Goal: Information Seeking & Learning: Learn about a topic

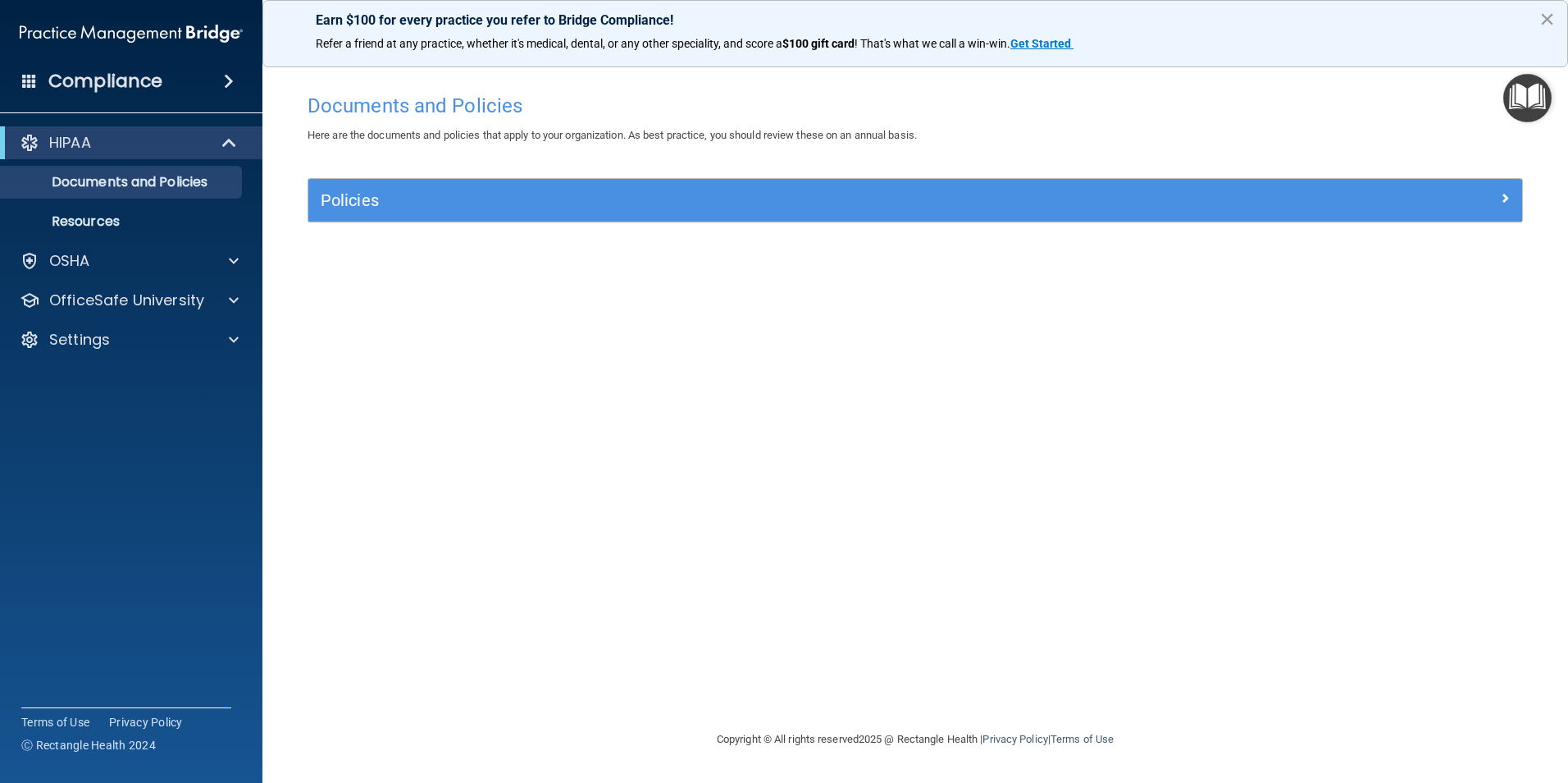
click at [1545, 18] on button "×" at bounding box center [1547, 18] width 16 height 26
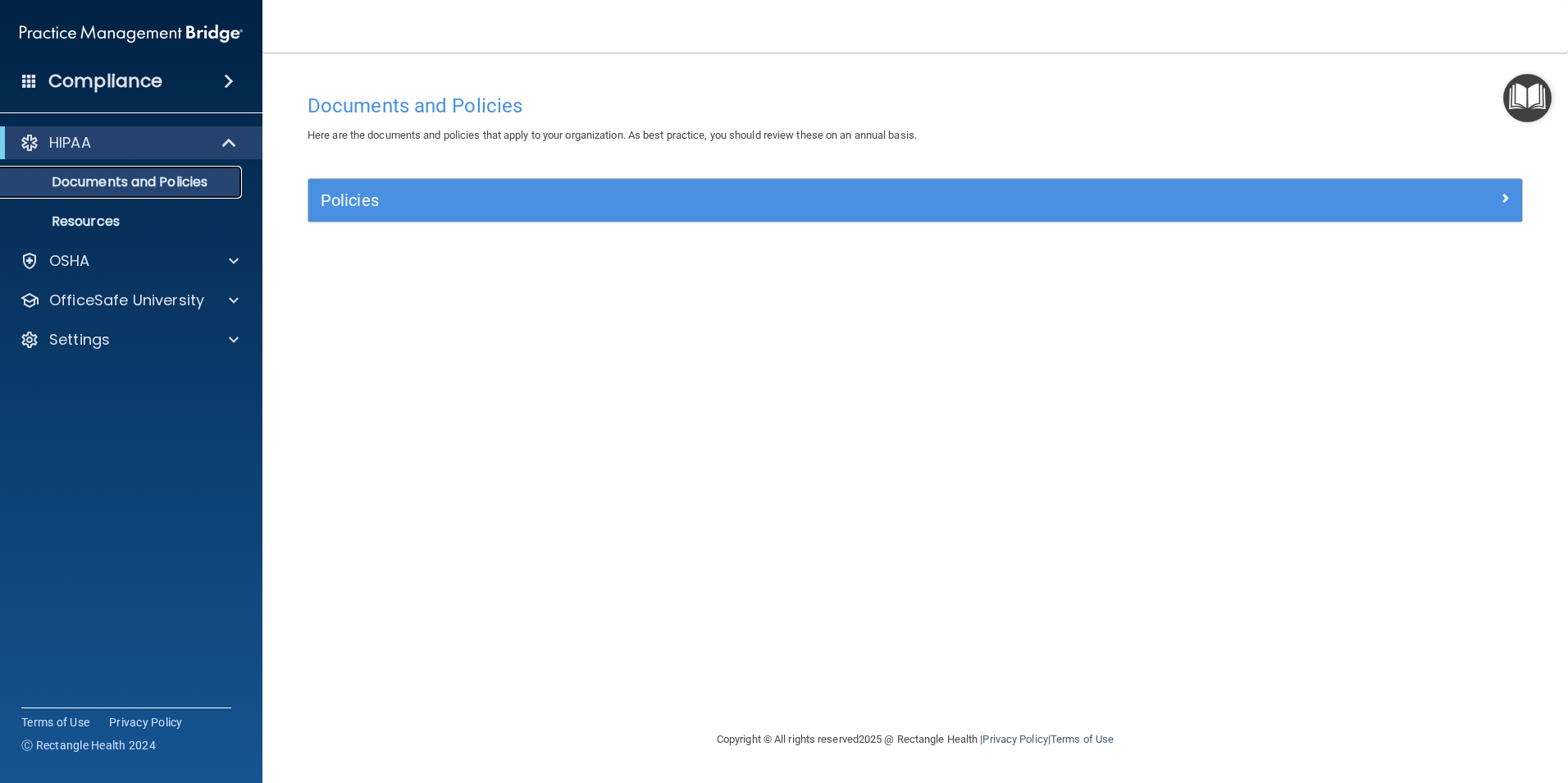
click at [130, 178] on p "Documents and Policies" at bounding box center [123, 182] width 224 height 17
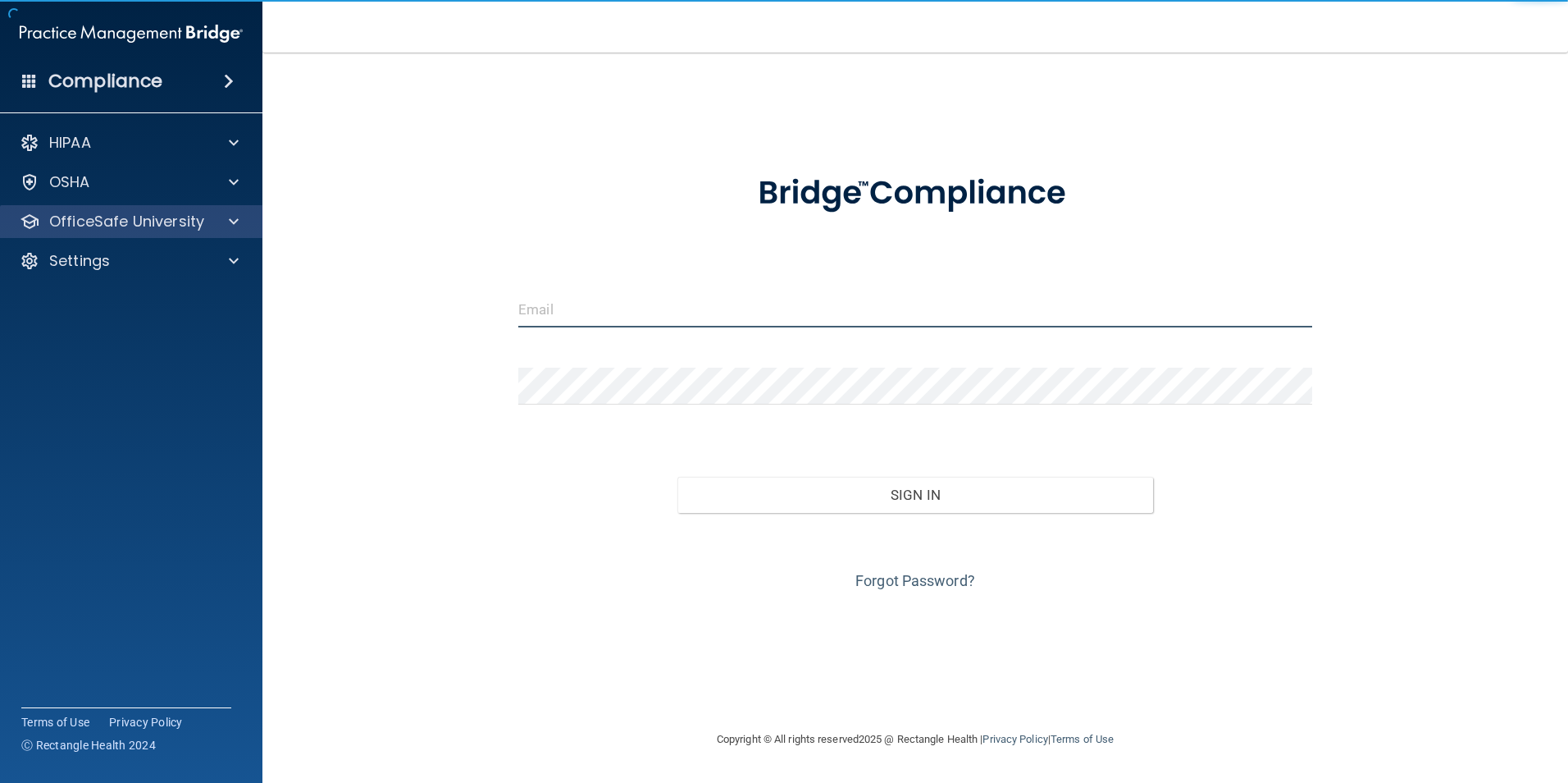
type input "[PERSON_NAME][EMAIL_ADDRESS][PERSON_NAME][DOMAIN_NAME]"
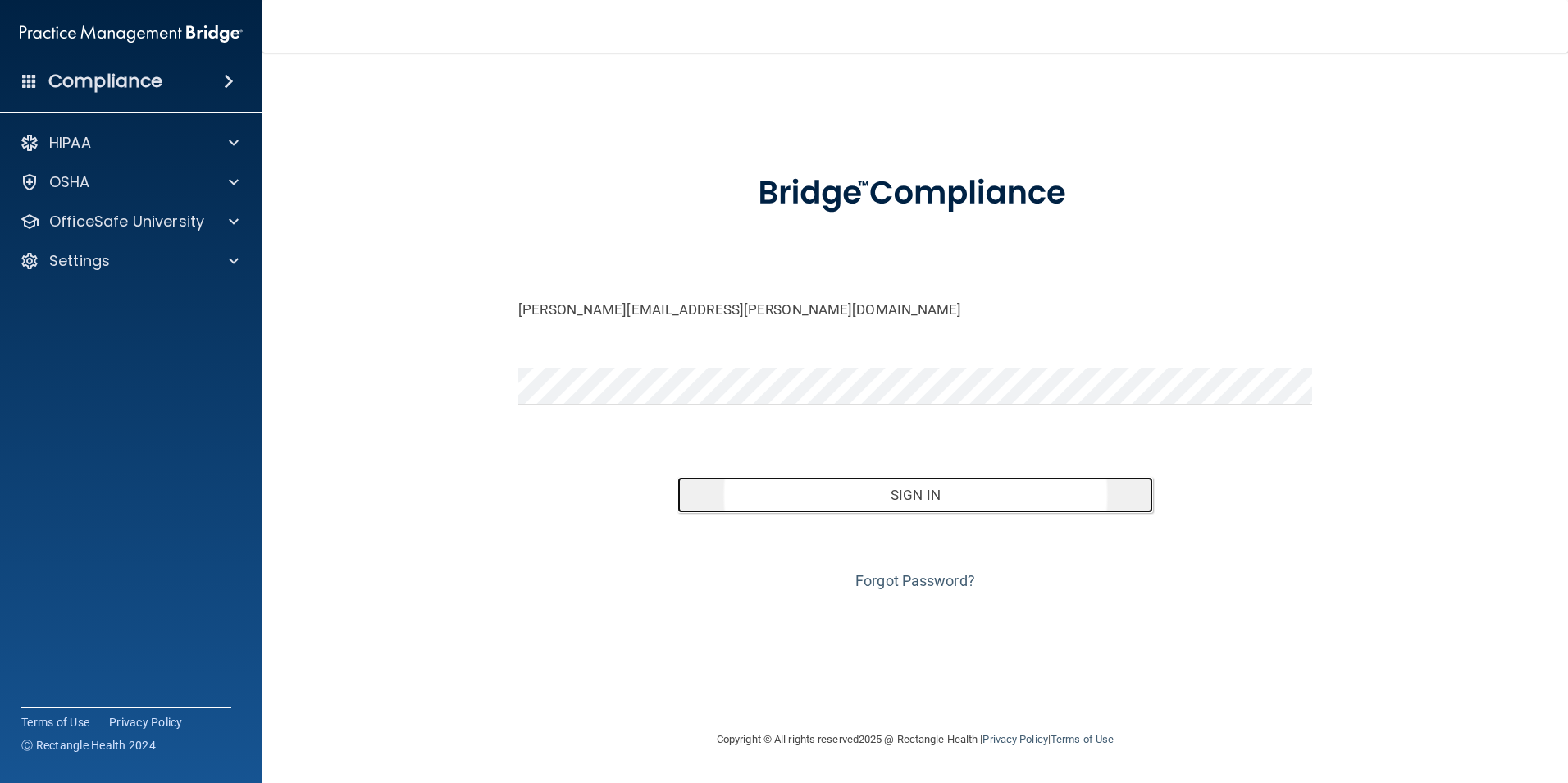
click at [923, 490] on button "Sign In" at bounding box center [916, 495] width 477 height 36
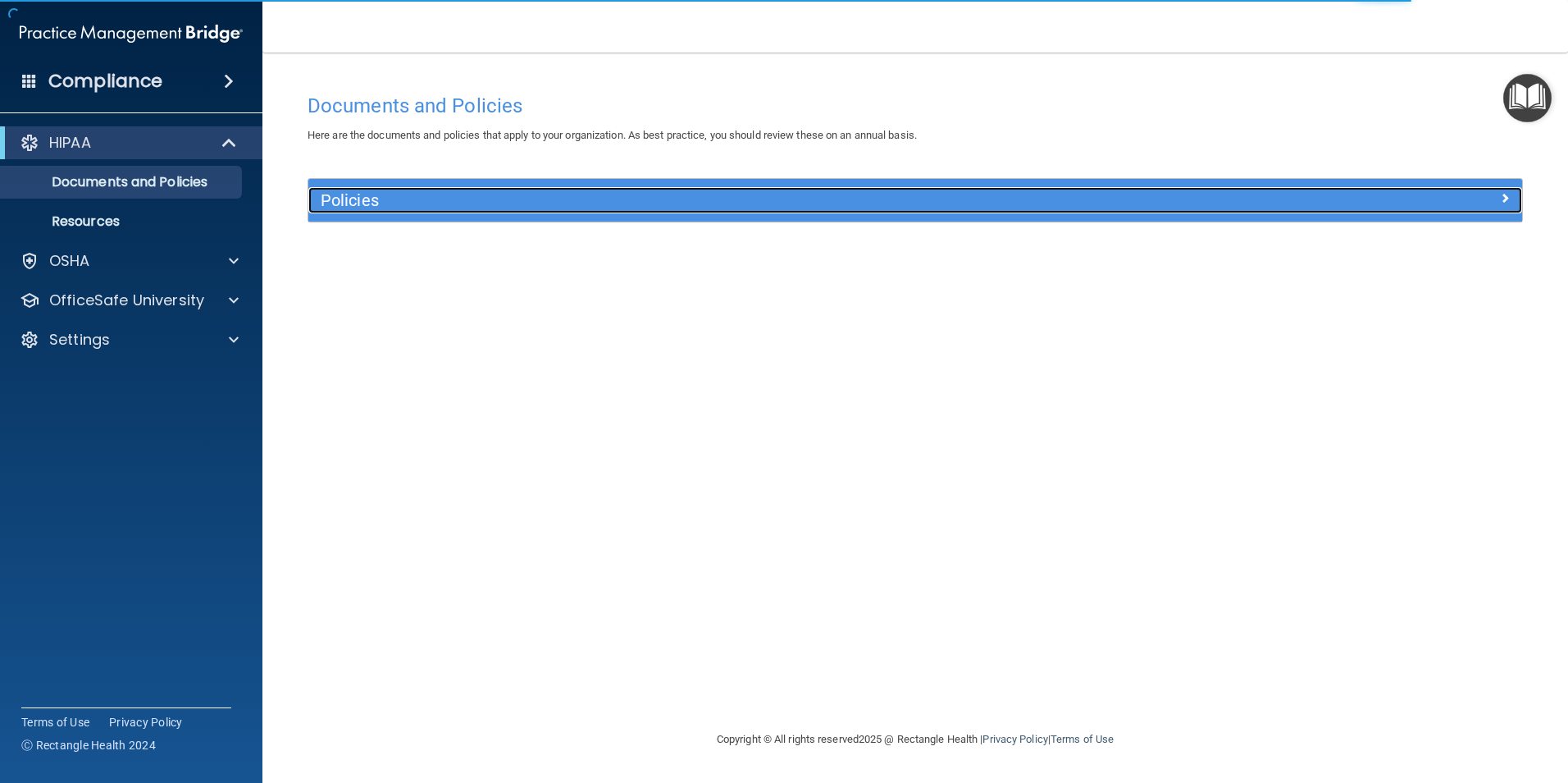
click at [509, 207] on h5 "Policies" at bounding box center [763, 201] width 885 height 18
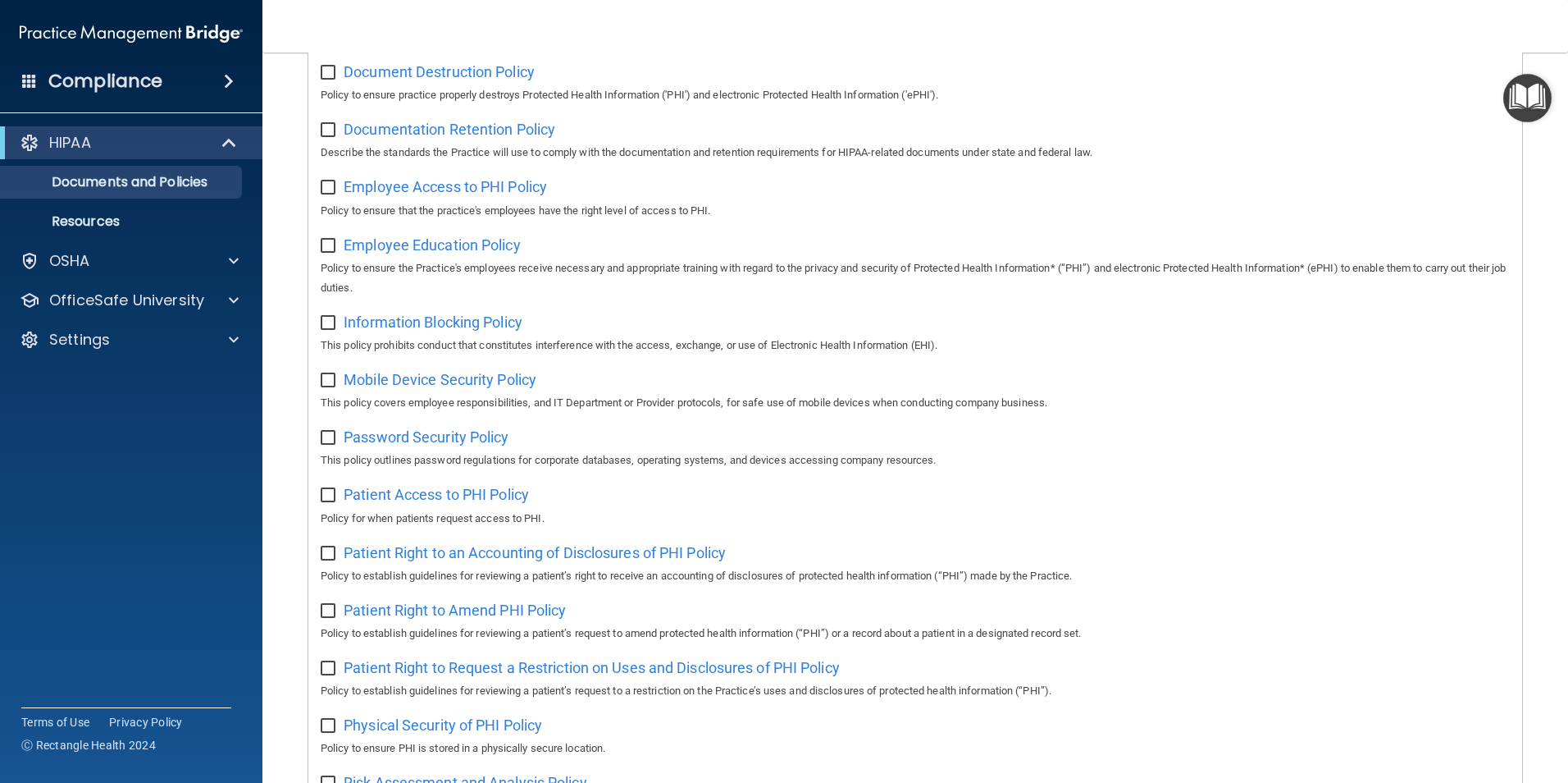
scroll to position [410, 0]
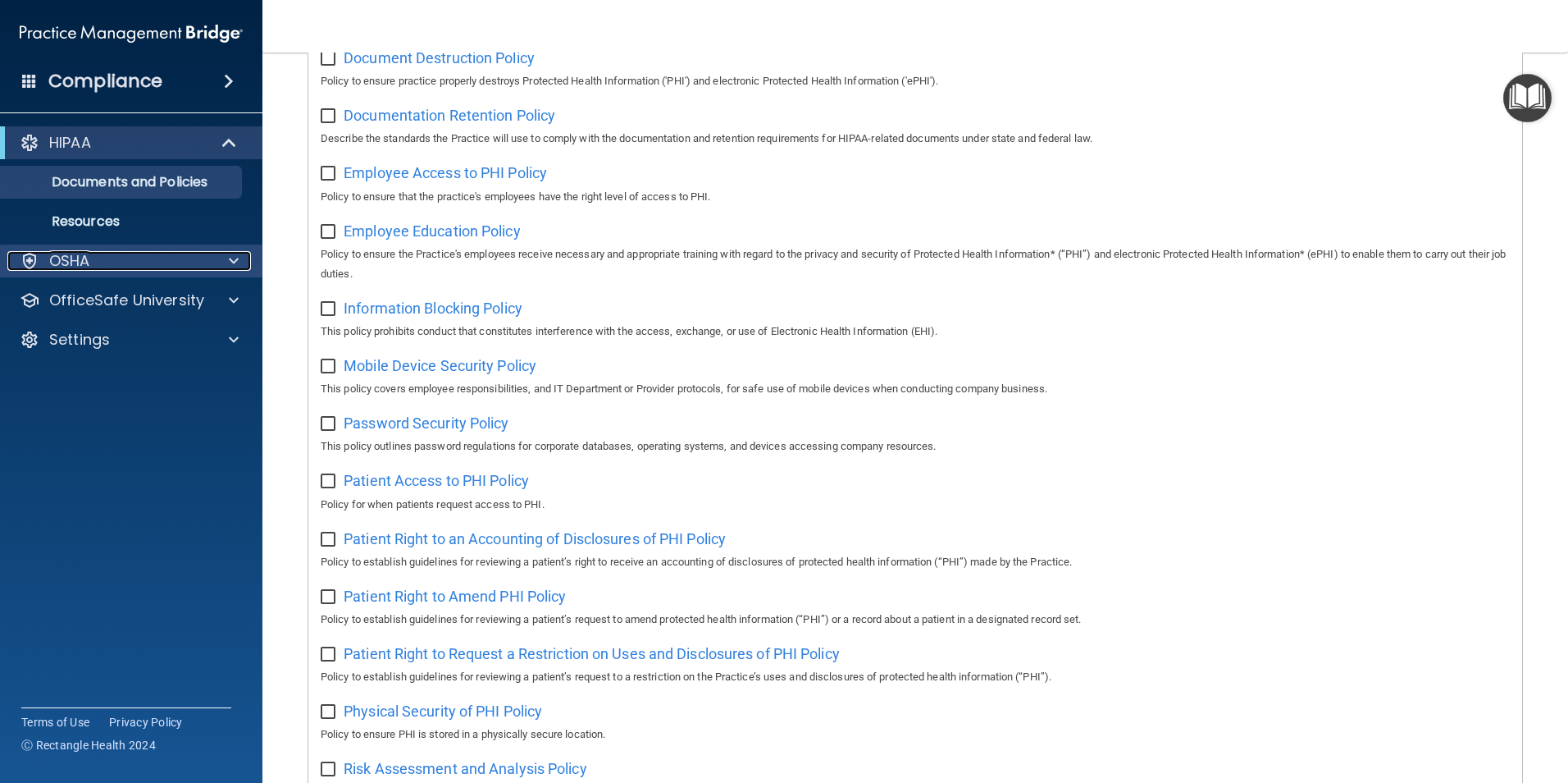
click at [206, 256] on div "OSHA" at bounding box center [109, 261] width 203 height 19
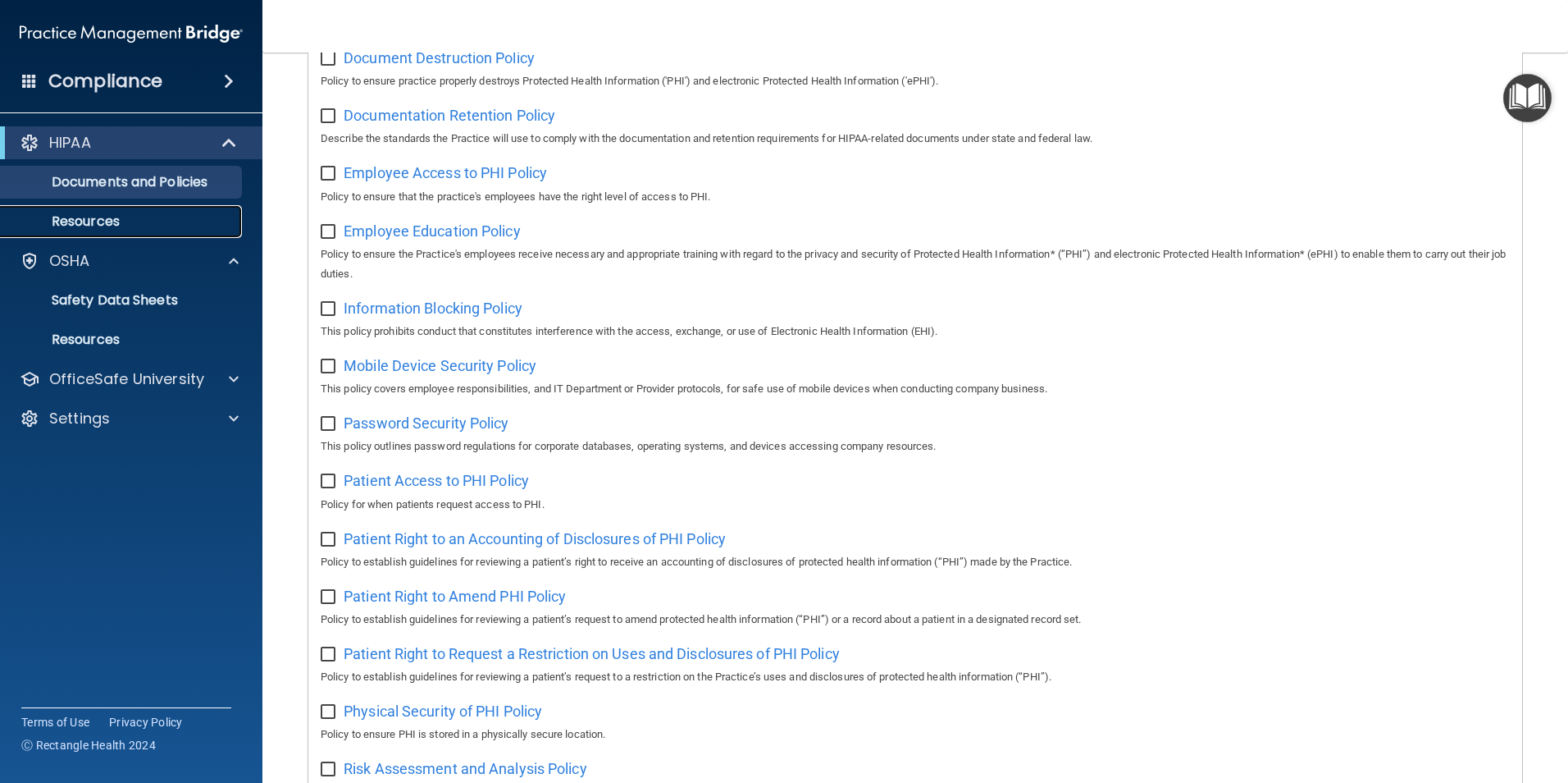
click at [84, 218] on p "Resources" at bounding box center [123, 222] width 224 height 17
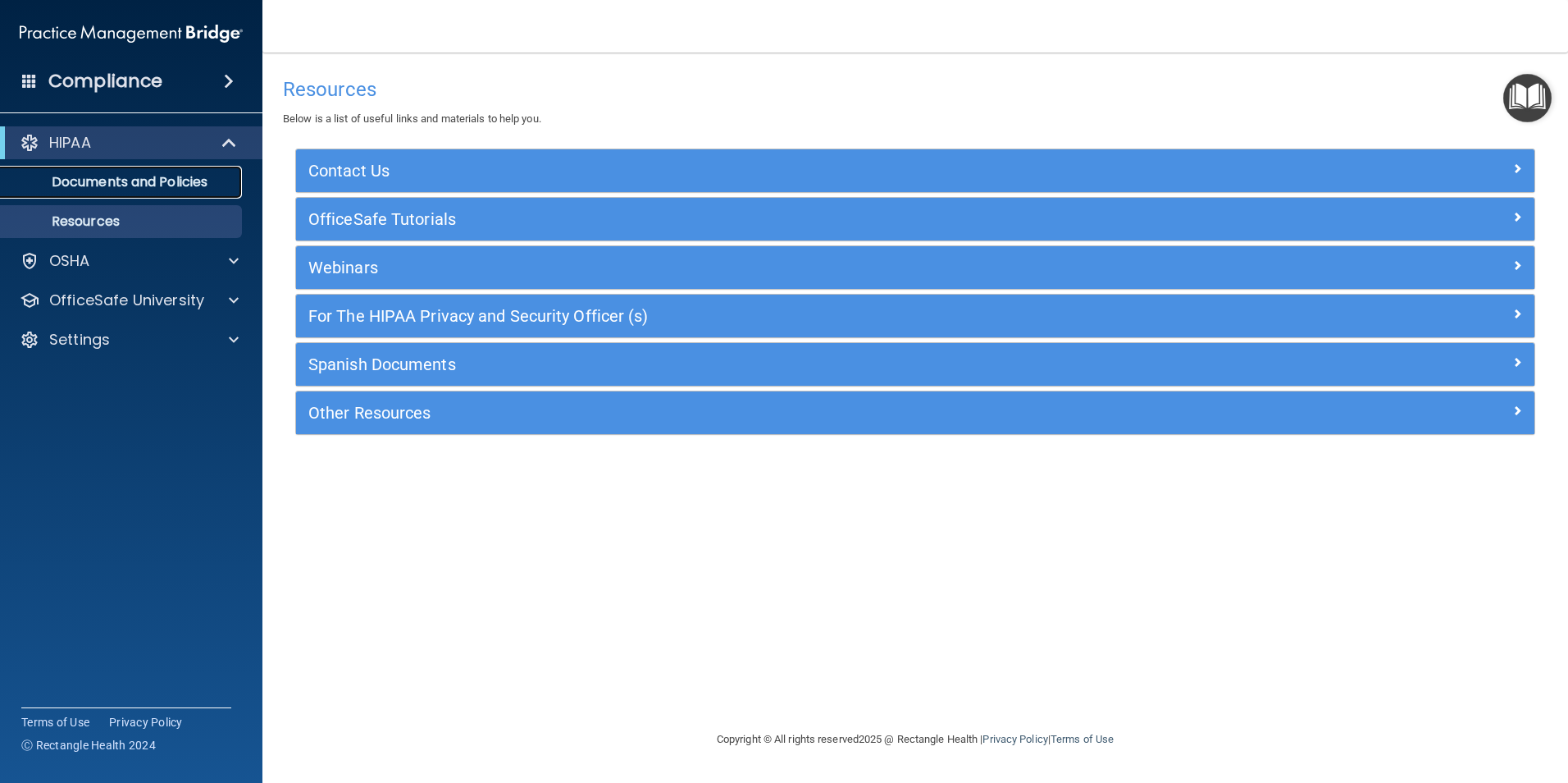
click at [112, 185] on p "Documents and Policies" at bounding box center [123, 182] width 224 height 17
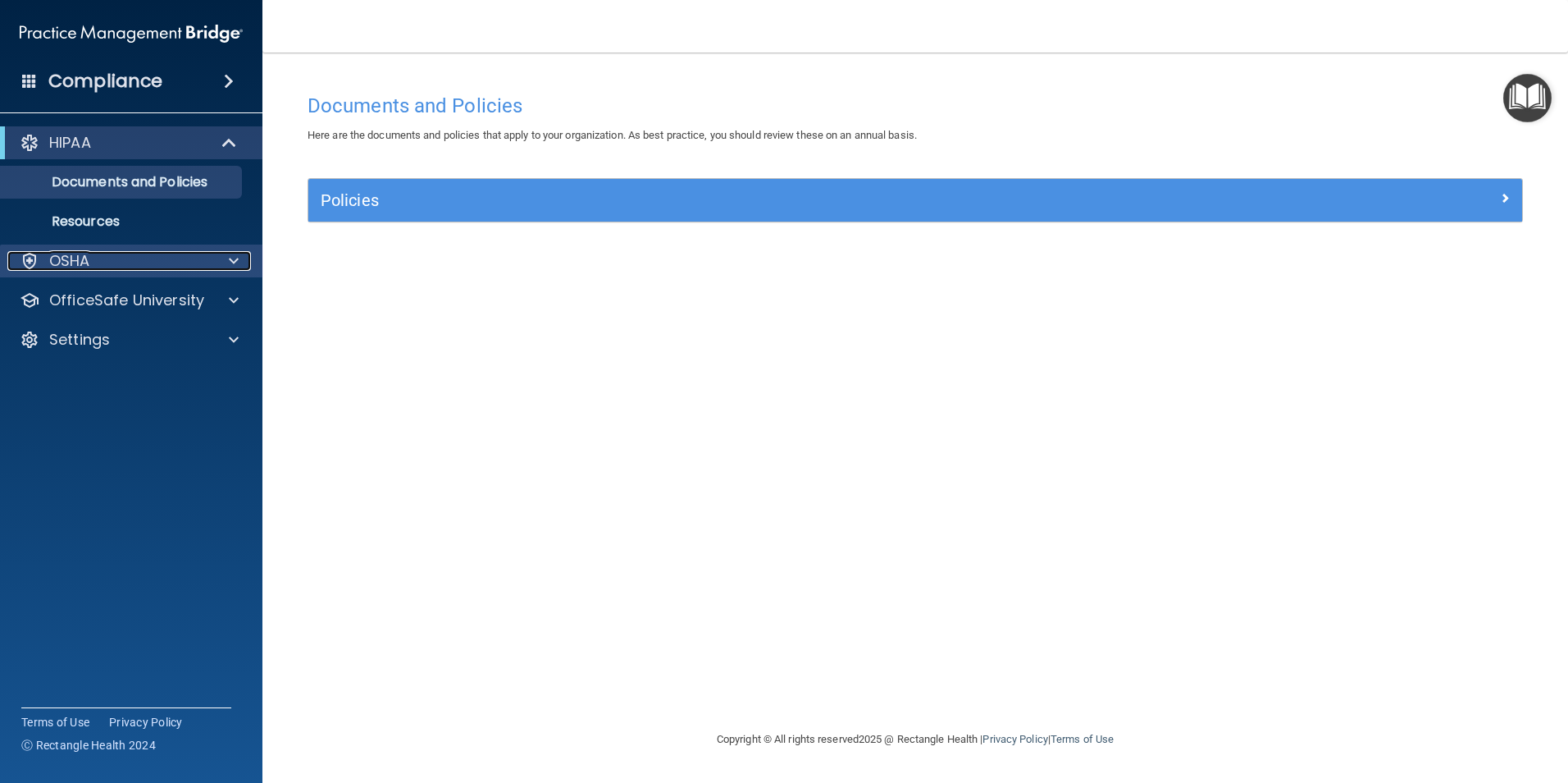
click at [222, 263] on div at bounding box center [231, 261] width 41 height 19
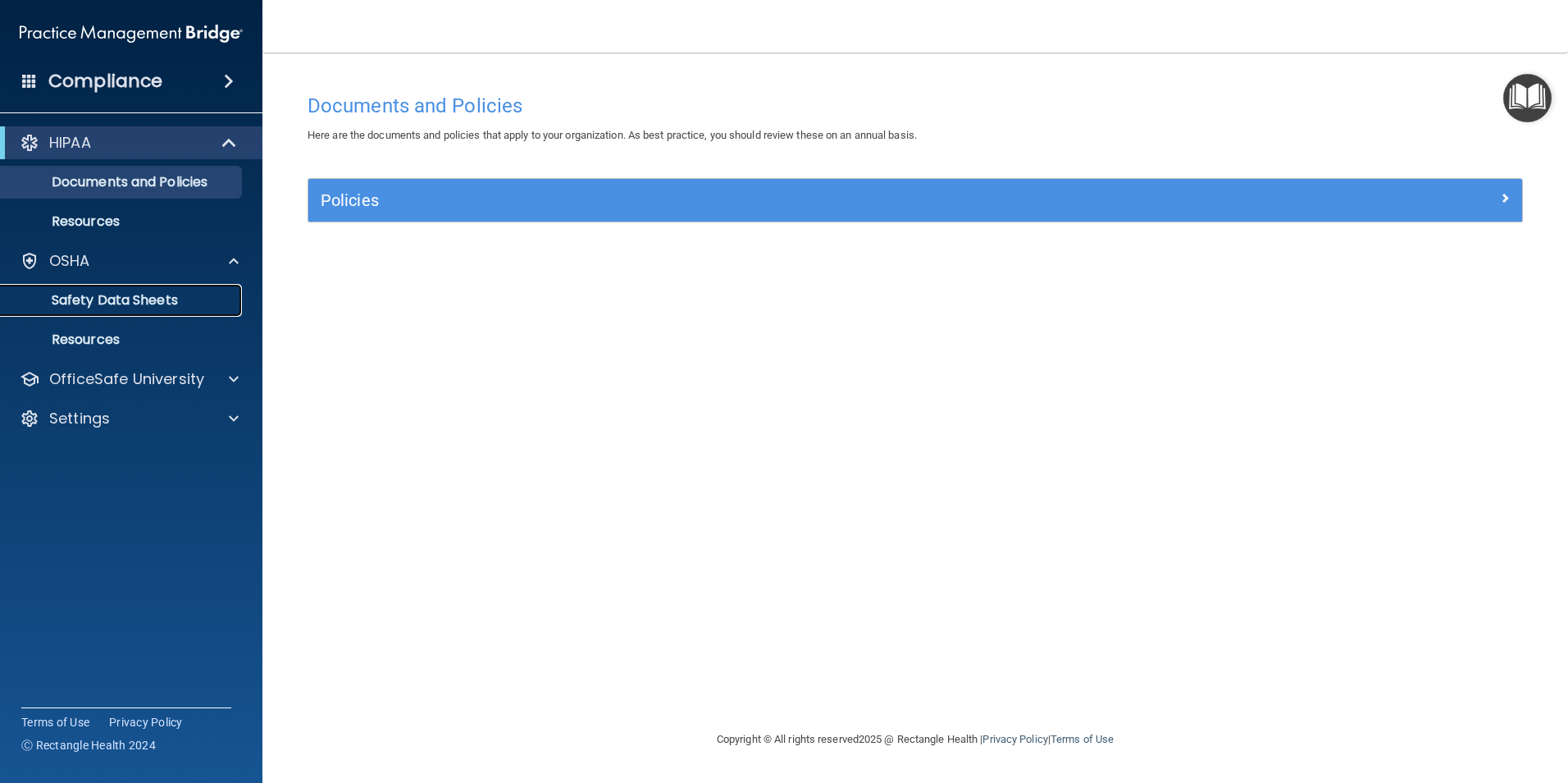
click at [144, 301] on p "Safety Data Sheets" at bounding box center [123, 300] width 224 height 17
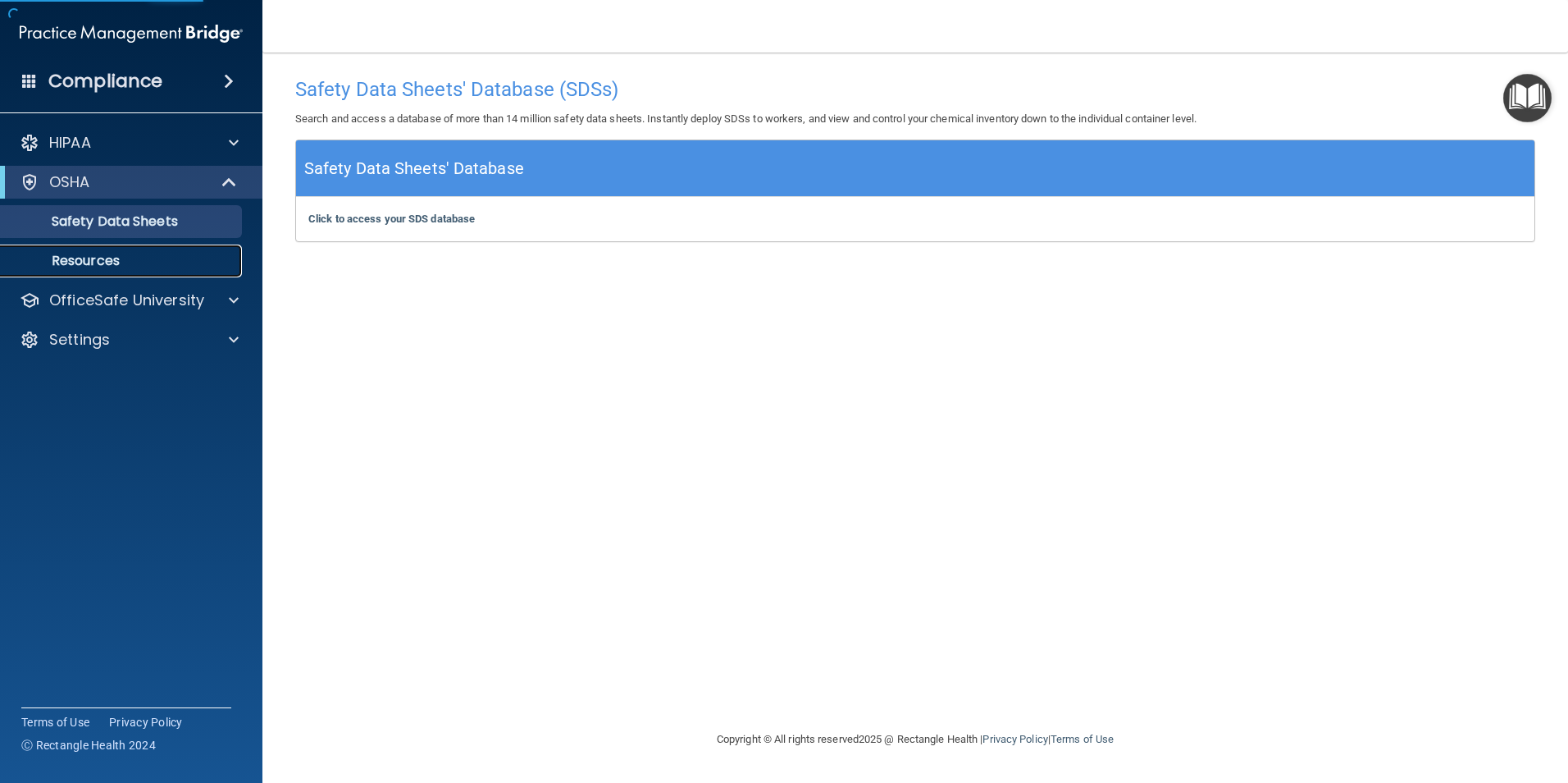
click at [91, 261] on p "Resources" at bounding box center [123, 261] width 224 height 17
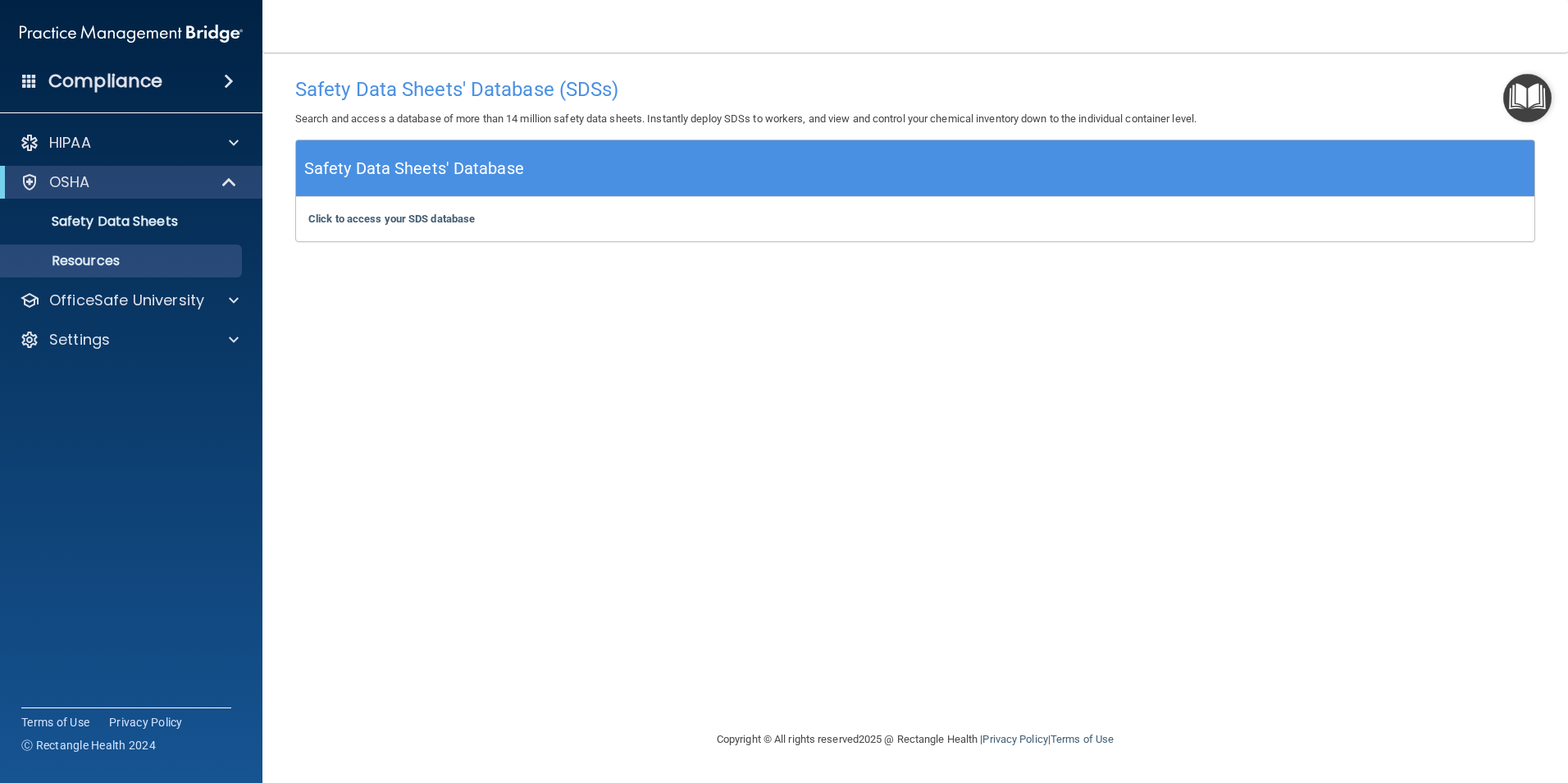
click at [188, 74] on div "Compliance" at bounding box center [131, 80] width 262 height 36
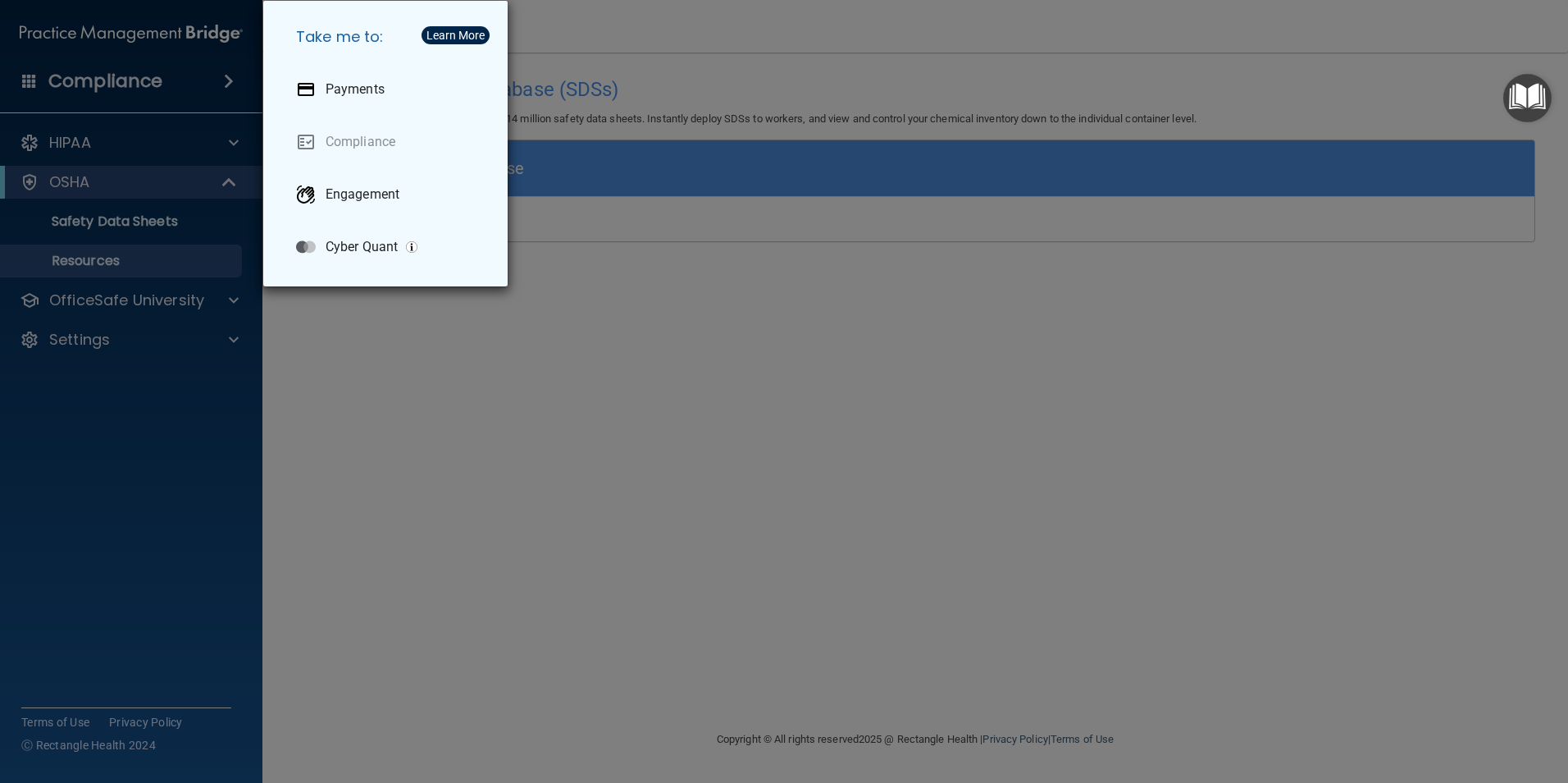
click at [157, 148] on div "Take me to: Payments Compliance Engagement Cyber Quant" at bounding box center [784, 391] width 1568 height 783
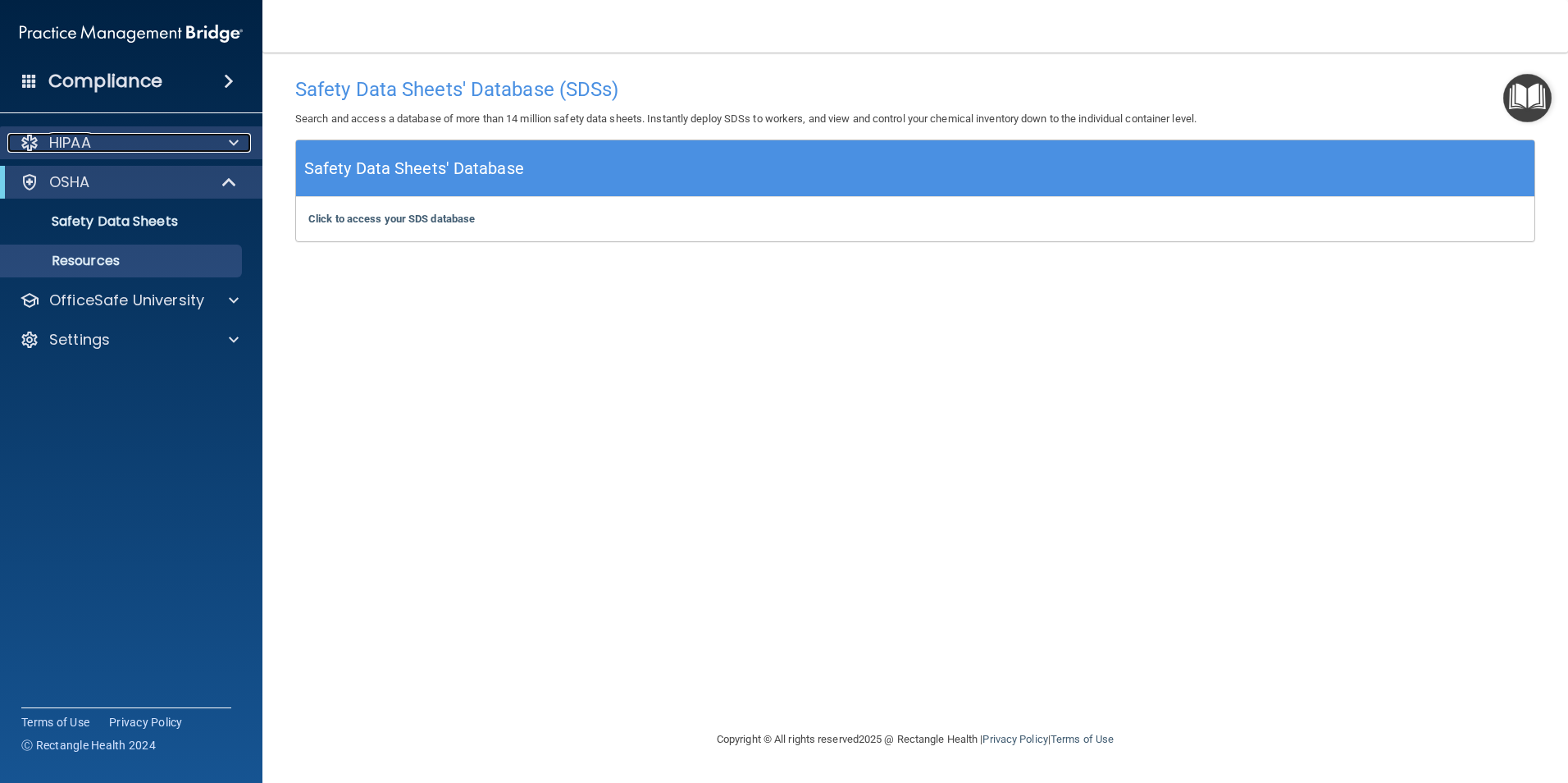
click at [221, 144] on div at bounding box center [231, 142] width 41 height 19
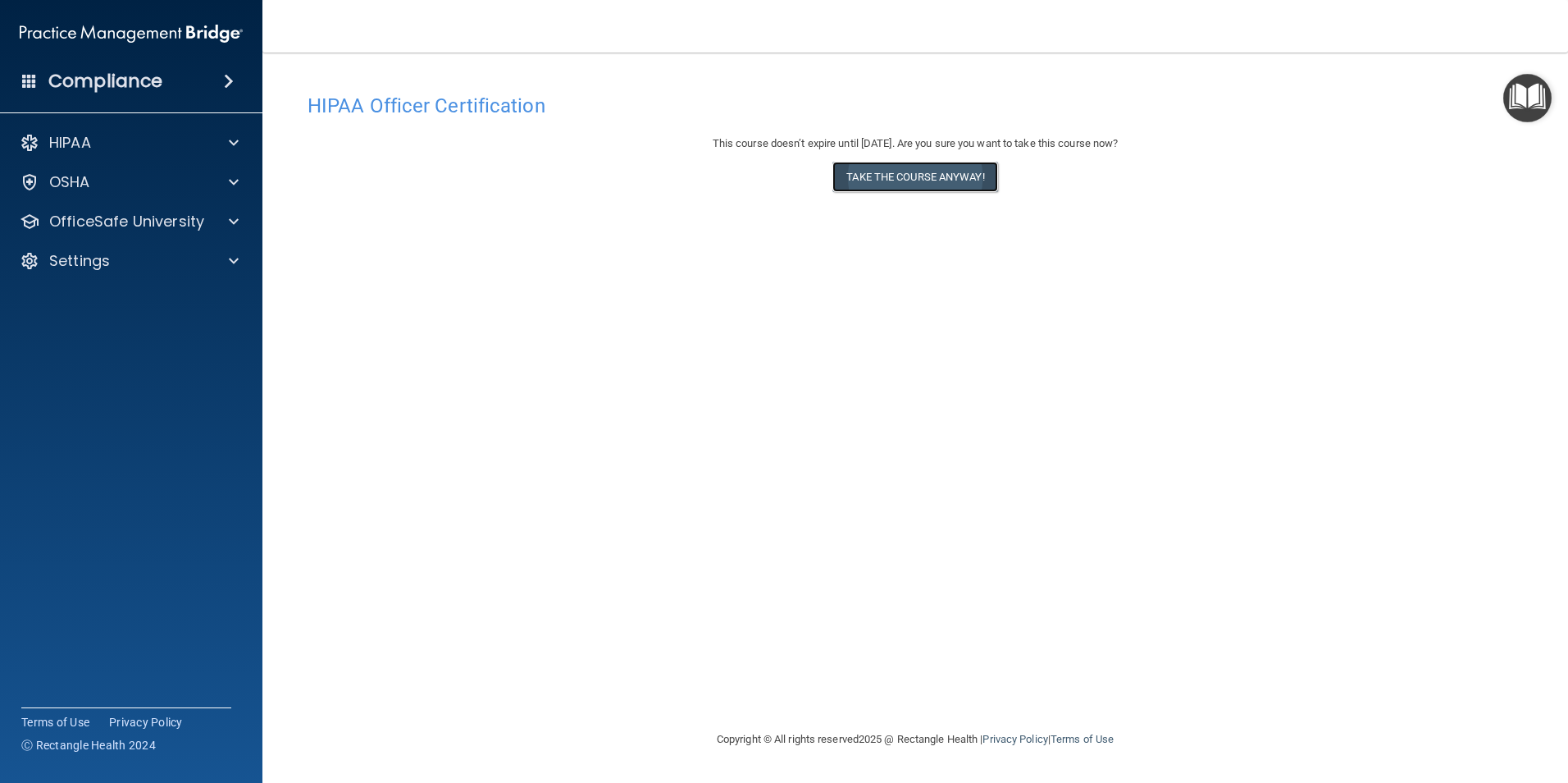
click at [917, 177] on button "Take the course anyway!" at bounding box center [915, 177] width 164 height 31
